Goal: Book appointment/travel/reservation

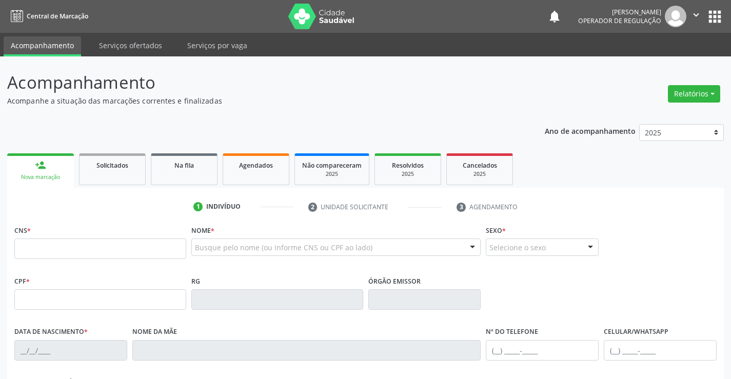
click at [124, 248] on input "text" at bounding box center [100, 249] width 172 height 21
type input "708 4077 3182 5260"
type input "0503396729"
type input "[DATE]"
type input "[PHONE_NUMBER]"
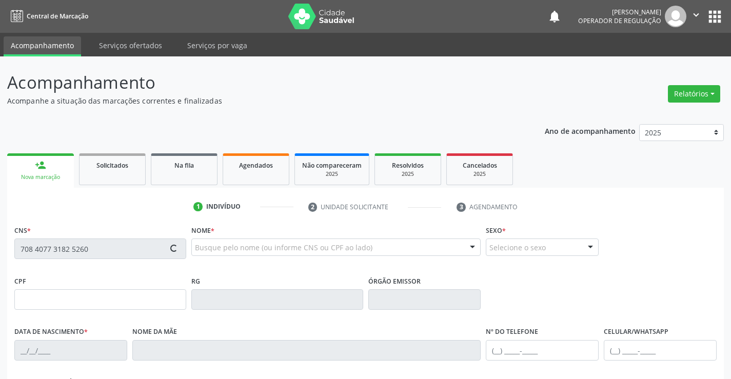
type input "[PHONE_NUMBER]"
type input "569.924.915-04"
type input "S/N"
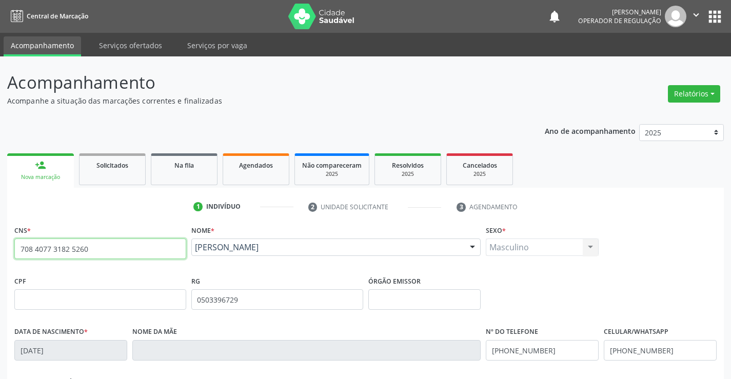
drag, startPoint x: 20, startPoint y: 249, endPoint x: 108, endPoint y: 250, distance: 87.7
click at [108, 250] on input "708 4077 3182 5260" at bounding box center [100, 249] width 172 height 21
click at [197, 166] on div "Na fila" at bounding box center [184, 165] width 51 height 11
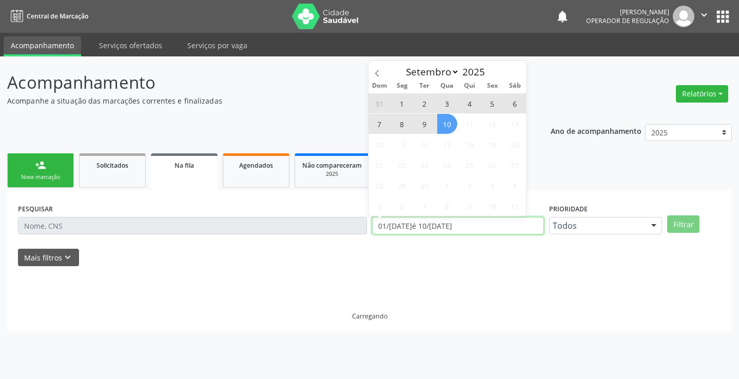
drag, startPoint x: 473, startPoint y: 222, endPoint x: 350, endPoint y: 236, distance: 123.4
click at [350, 236] on div "PESQUISAR DATA DE SOLICITAÇÃO 01[DATE]té 10[DATE] Prioridade Todos Todos Baixa …" at bounding box center [369, 221] width 708 height 40
type input "2023"
select select "0"
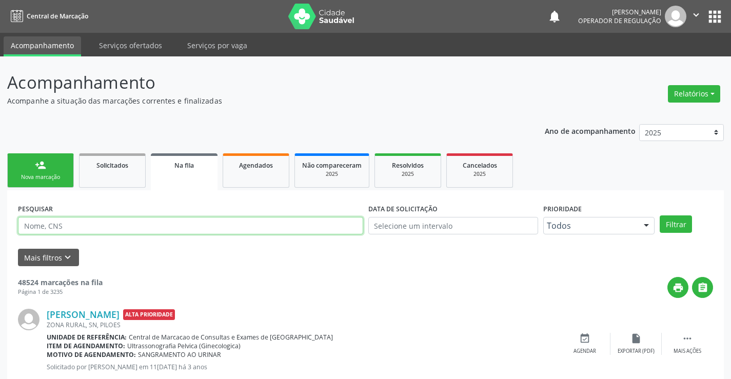
click at [55, 224] on input "text" at bounding box center [190, 225] width 345 height 17
paste input "708 4077 3182 5260"
type input "708 4077 3182 5260"
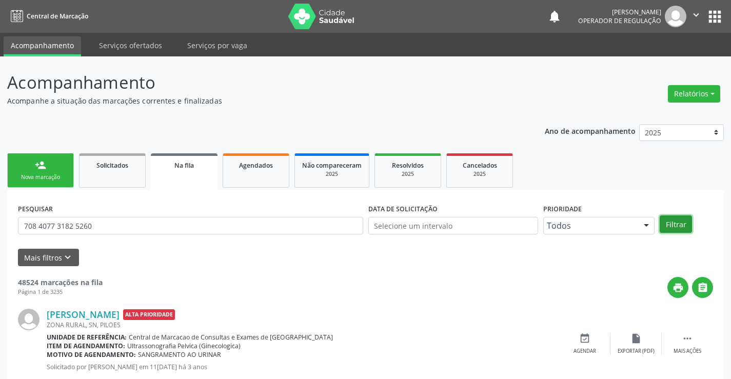
click at [682, 224] on button "Filtrar" at bounding box center [676, 223] width 32 height 17
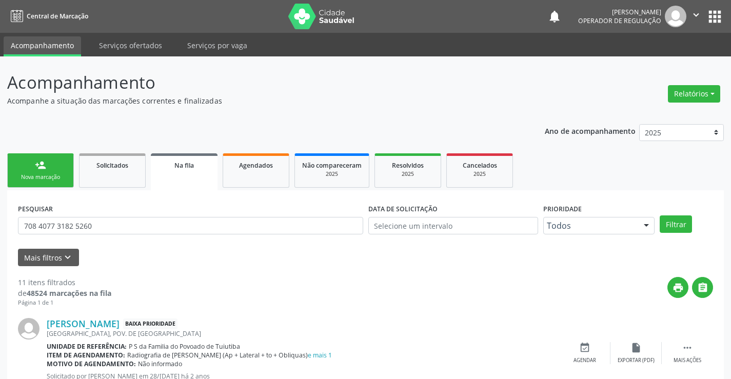
click at [37, 170] on div "person_add" at bounding box center [40, 165] width 11 height 11
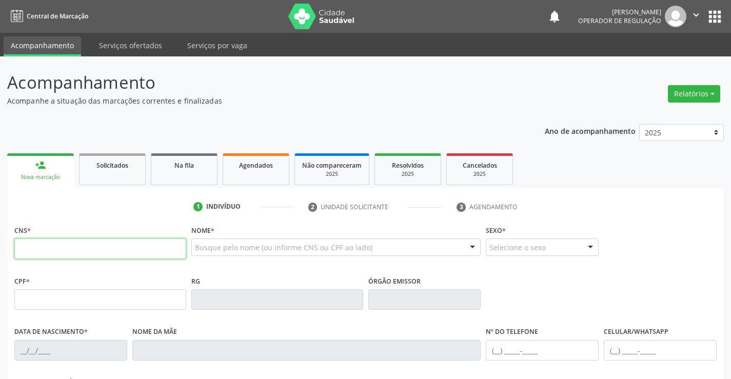
click at [82, 250] on input "text" at bounding box center [100, 249] width 172 height 21
type input "702 4020 0645 5629"
type input "91899710"
type input "1[DATE]"
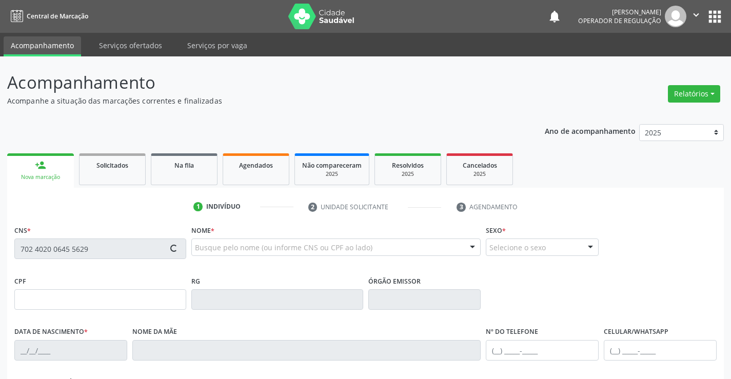
type input "[PHONE_NUMBER]"
type input "014.309.748-26"
type input "S/N"
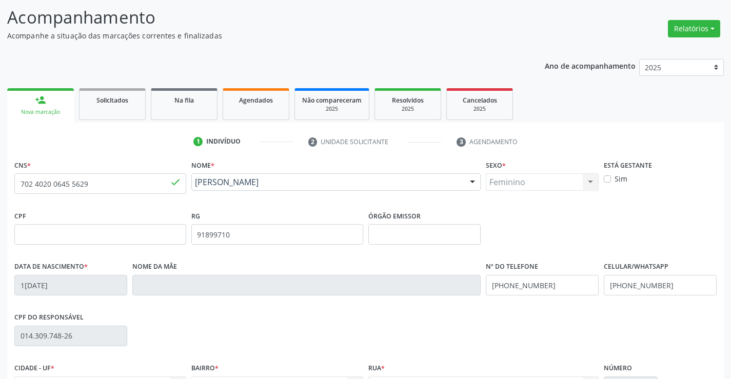
scroll to position [177, 0]
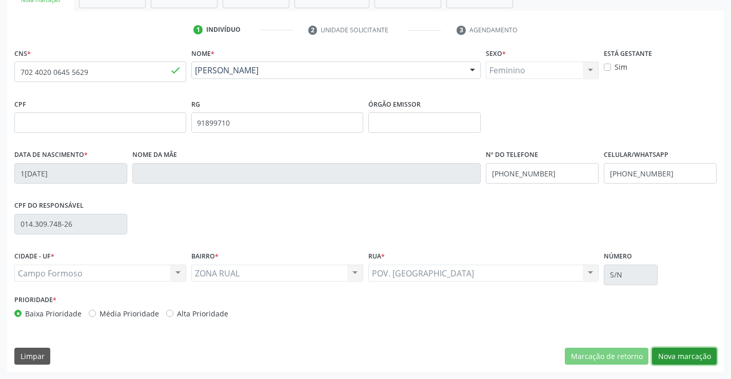
click at [679, 357] on button "Nova marcação" at bounding box center [684, 356] width 65 height 17
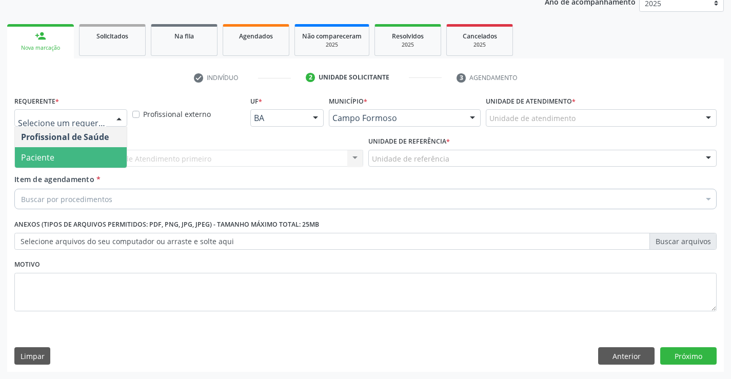
click at [56, 162] on span "Paciente" at bounding box center [71, 157] width 112 height 21
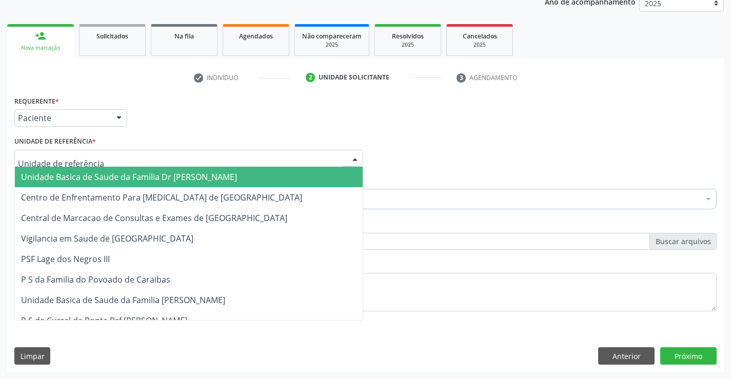
click at [62, 151] on div at bounding box center [188, 158] width 349 height 17
click at [107, 177] on span "Unidade Basica de Saude da Familia Dr [PERSON_NAME]" at bounding box center [129, 176] width 216 height 11
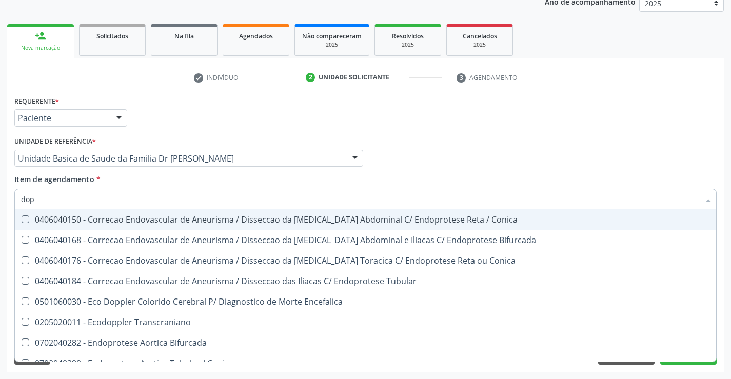
type input "dopp"
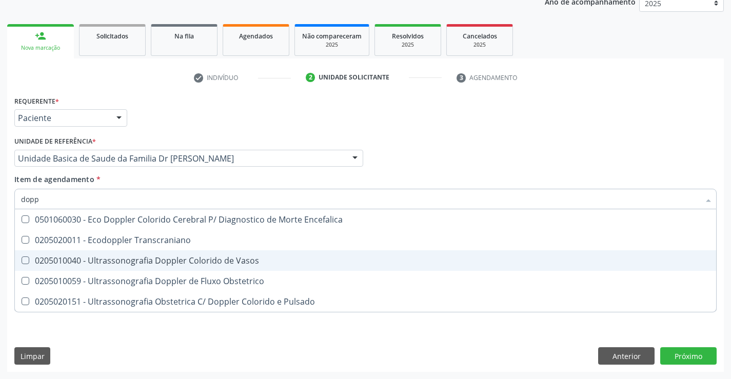
click at [185, 261] on div "0205010040 - Ultrassonografia Doppler Colorido de Vasos" at bounding box center [365, 261] width 689 height 8
checkbox Vasos "true"
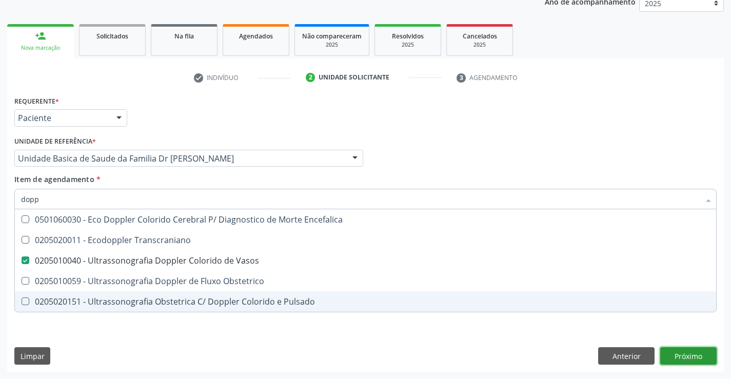
click at [688, 355] on div "Requerente * Paciente Profissional de Saúde Paciente Nenhum resultado encontrad…" at bounding box center [365, 232] width 717 height 279
checkbox Transcraniano "true"
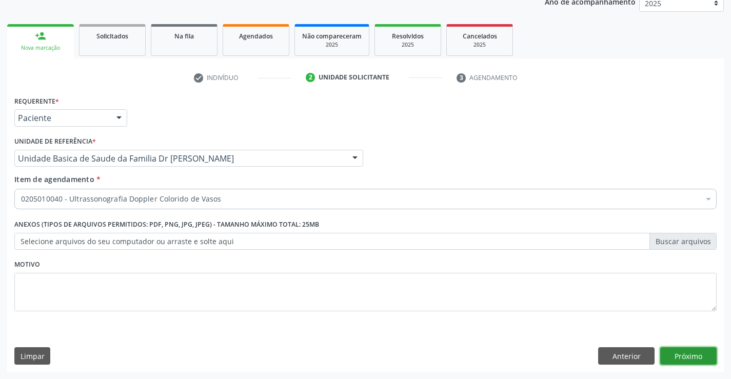
click at [688, 355] on button "Próximo" at bounding box center [688, 355] width 56 height 17
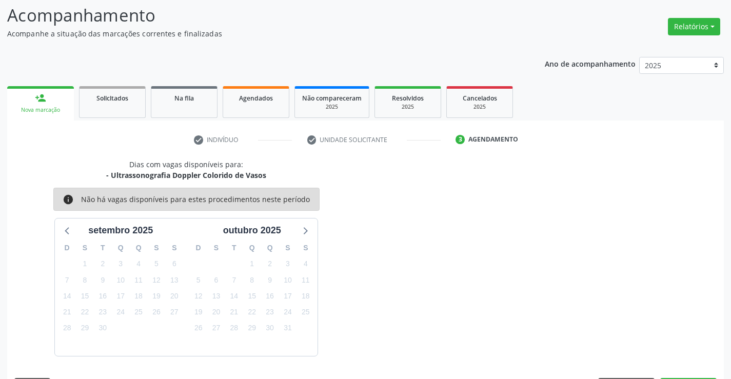
scroll to position [97, 0]
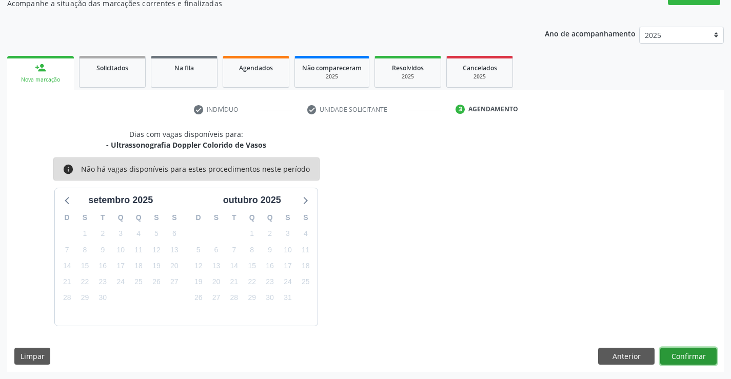
click at [682, 352] on button "Confirmar" at bounding box center [688, 356] width 56 height 17
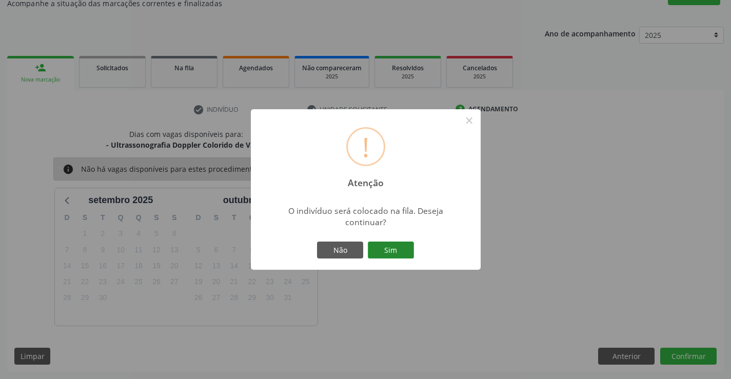
click at [396, 250] on button "Sim" at bounding box center [391, 250] width 46 height 17
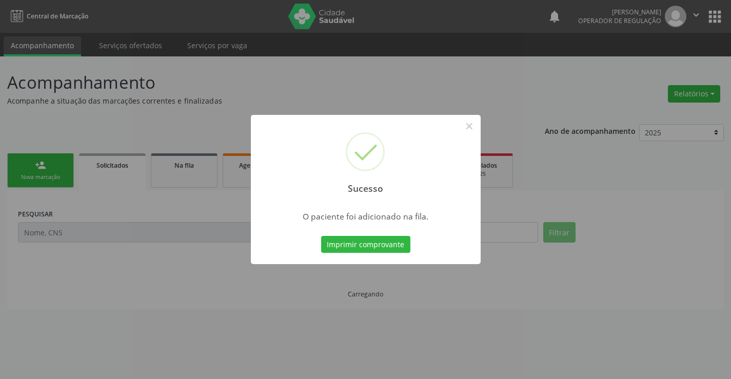
scroll to position [0, 0]
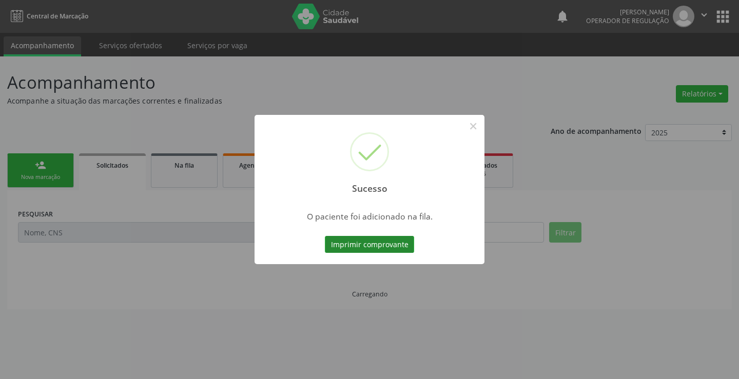
click at [376, 244] on button "Imprimir comprovante" at bounding box center [369, 244] width 89 height 17
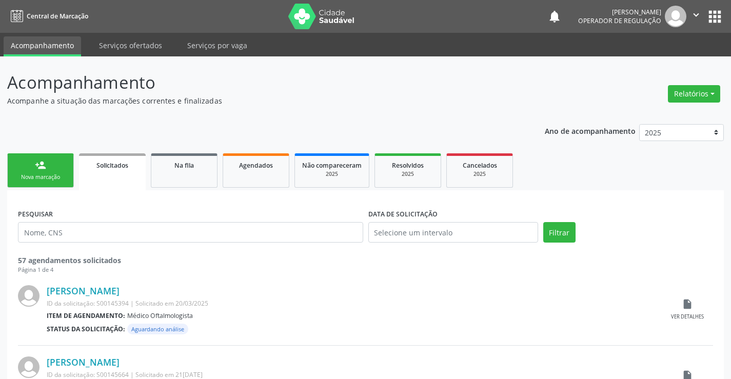
click at [39, 173] on div "Nova marcação" at bounding box center [40, 177] width 51 height 8
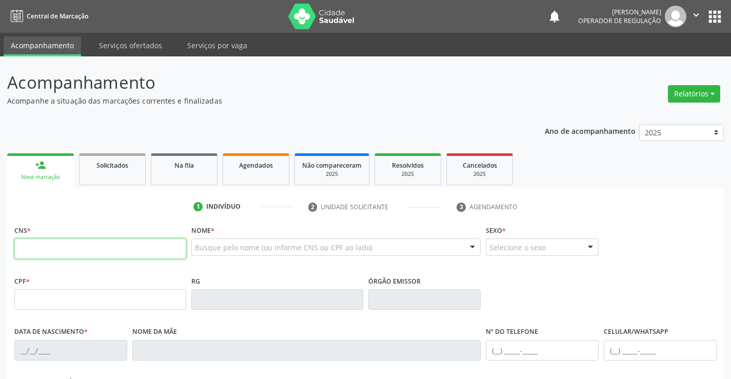
click at [70, 248] on input "text" at bounding box center [100, 249] width 172 height 21
type input "700 5049 9533 9256"
type input "2158860200"
type input "SSPBA"
type input "27[DATE]"
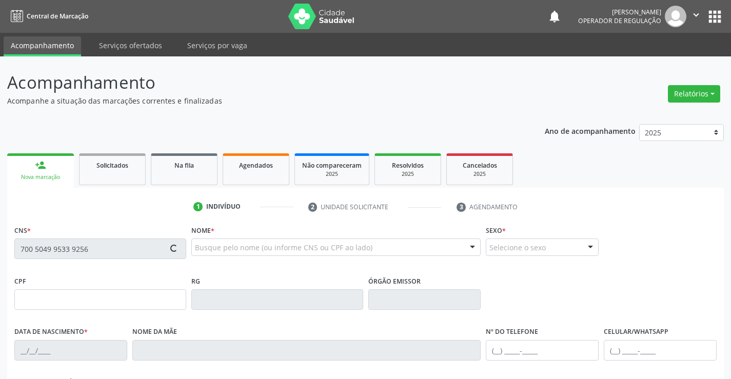
type input "Idineuma [DEMOGRAPHIC_DATA][PERSON_NAME]"
type input "[PHONE_NUMBER]"
type input "S/N"
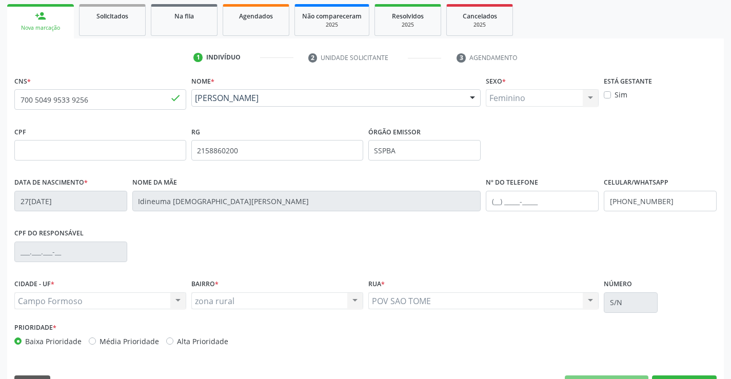
scroll to position [177, 0]
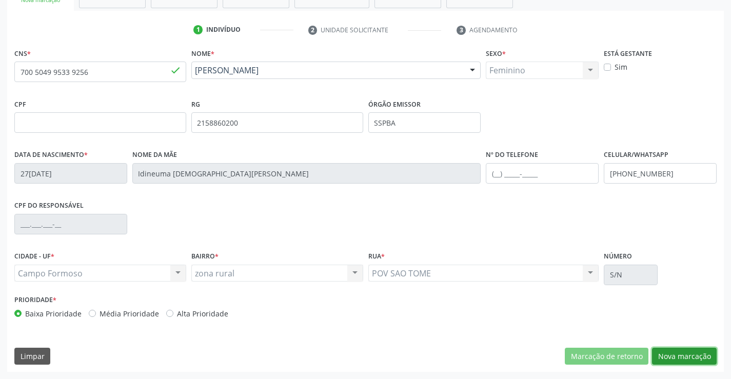
click at [685, 352] on button "Nova marcação" at bounding box center [684, 356] width 65 height 17
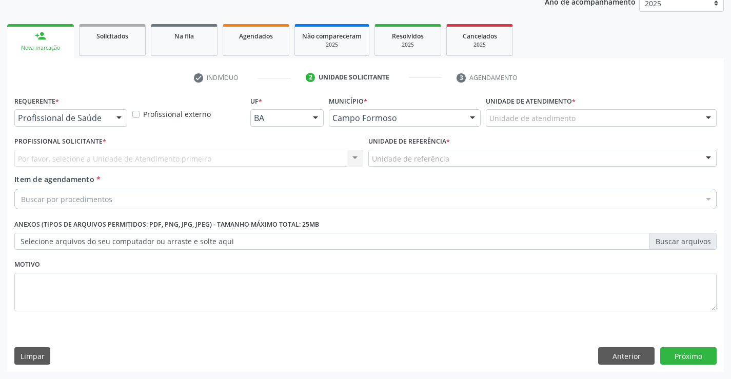
scroll to position [129, 0]
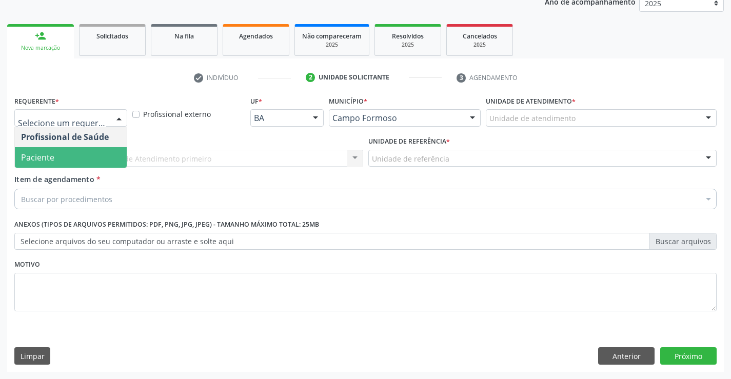
click at [41, 162] on span "Paciente" at bounding box center [37, 157] width 33 height 11
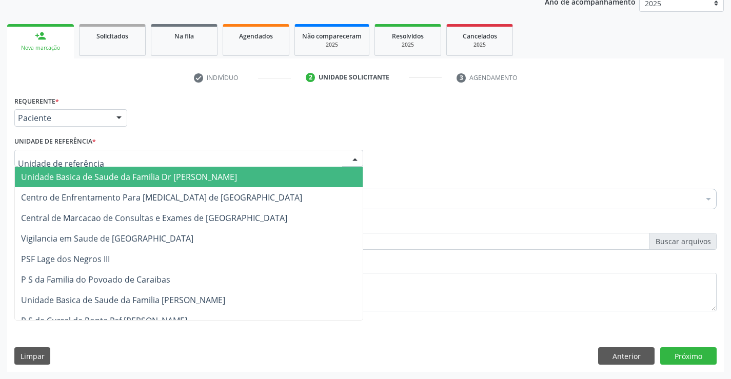
click at [139, 175] on span "Unidade Basica de Saude da Familia Dr [PERSON_NAME]" at bounding box center [129, 176] width 216 height 11
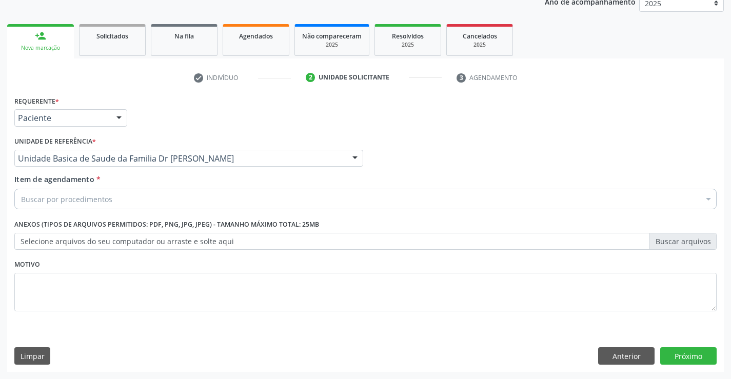
click at [133, 199] on div "Buscar por procedimentos" at bounding box center [365, 199] width 702 height 21
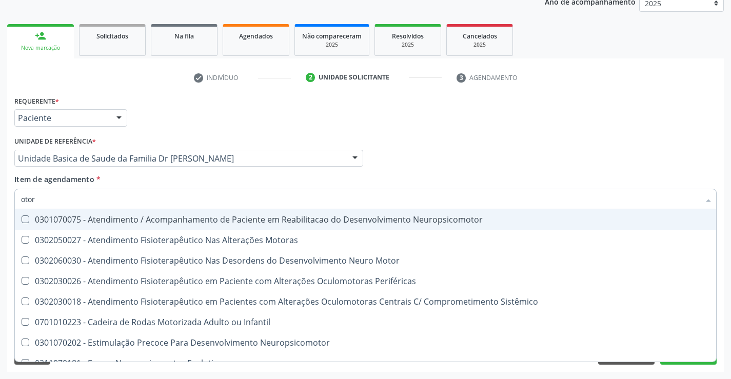
type input "otorr"
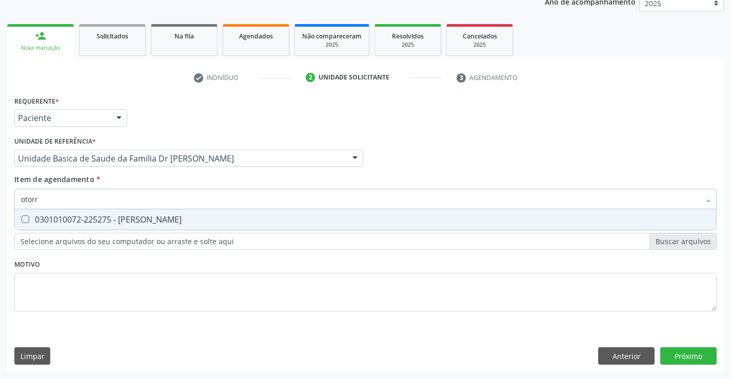
click at [161, 222] on div "0301010072-225275 - [PERSON_NAME]" at bounding box center [365, 219] width 689 height 8
checkbox Otorrinolaringologista "true"
click at [684, 350] on div "Requerente * Paciente Profissional de Saúde Paciente Nenhum resultado encontrad…" at bounding box center [365, 232] width 717 height 279
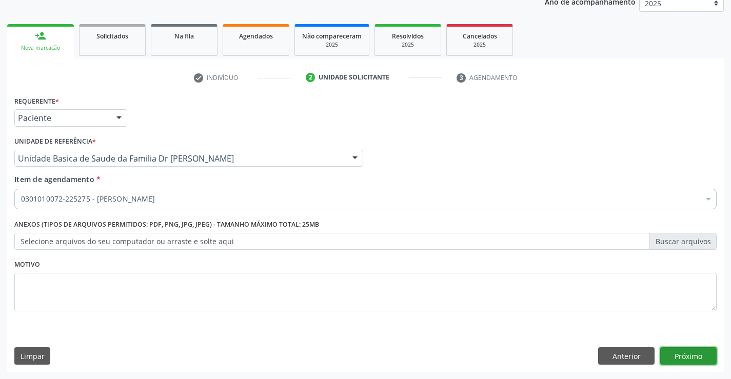
click at [687, 357] on button "Próximo" at bounding box center [688, 355] width 56 height 17
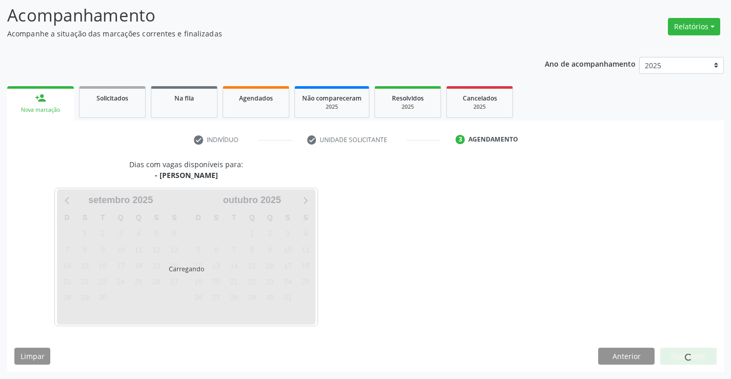
scroll to position [97, 0]
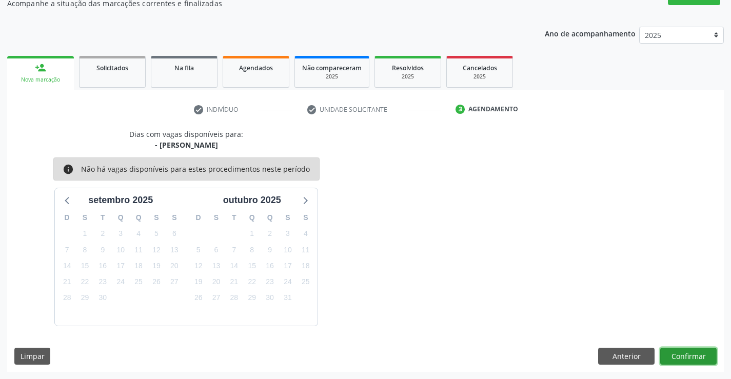
click at [691, 353] on button "Confirmar" at bounding box center [688, 356] width 56 height 17
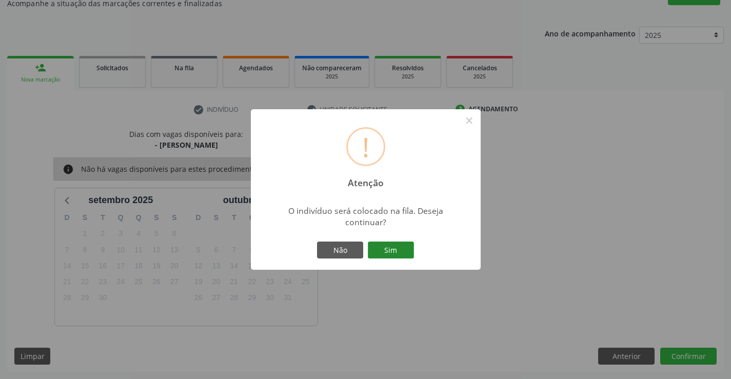
click at [387, 248] on button "Sim" at bounding box center [391, 250] width 46 height 17
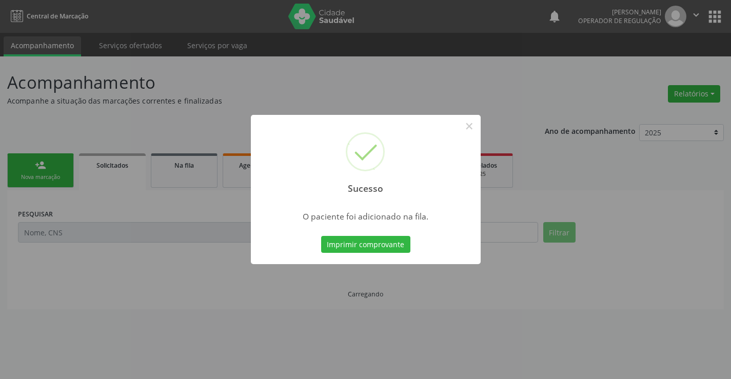
scroll to position [0, 0]
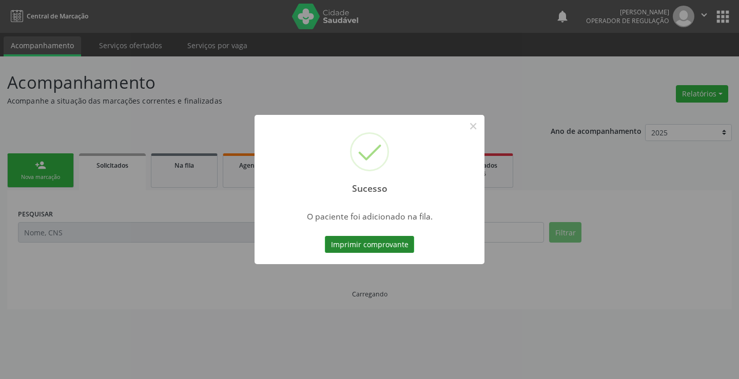
click at [383, 246] on button "Imprimir comprovante" at bounding box center [369, 244] width 89 height 17
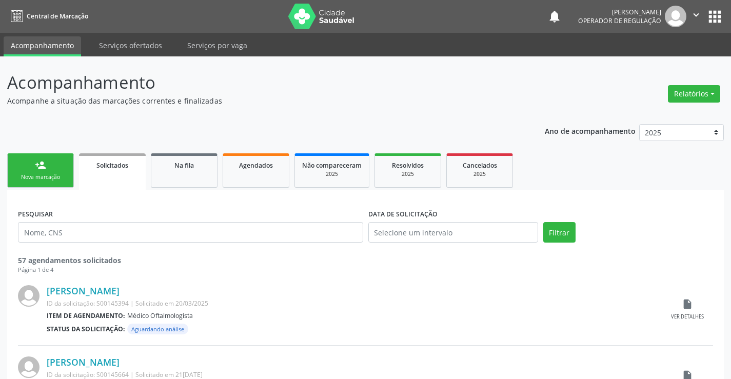
click at [47, 168] on link "person_add Nova marcação" at bounding box center [40, 170] width 67 height 34
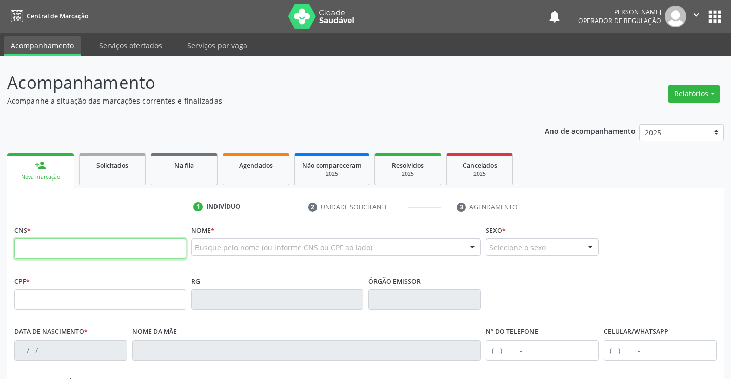
click at [69, 249] on input "text" at bounding box center [100, 249] width 172 height 21
click at [698, 10] on icon "" at bounding box center [696, 14] width 11 height 11
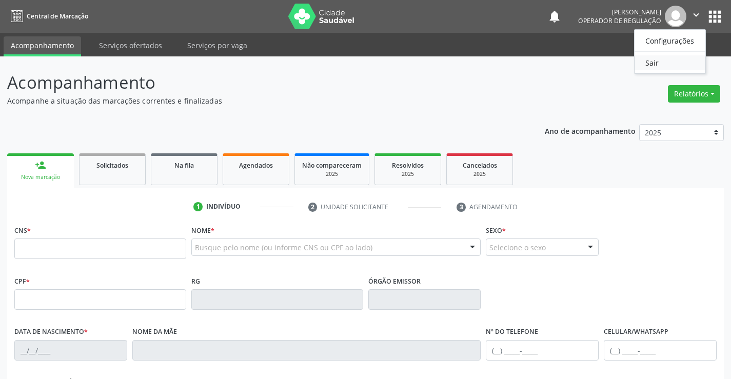
click at [657, 62] on link "Sair" at bounding box center [670, 62] width 71 height 14
